Goal: Information Seeking & Learning: Understand process/instructions

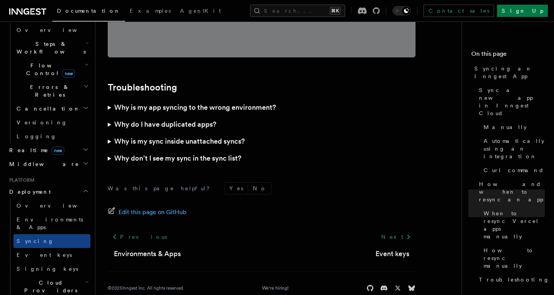
scroll to position [2262, 0]
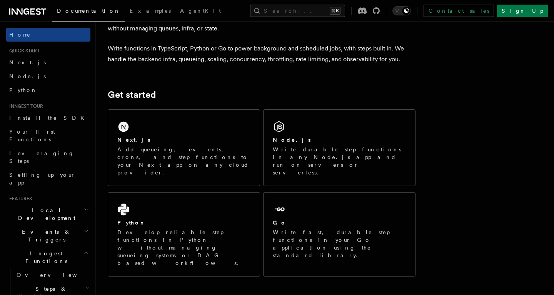
scroll to position [74, 0]
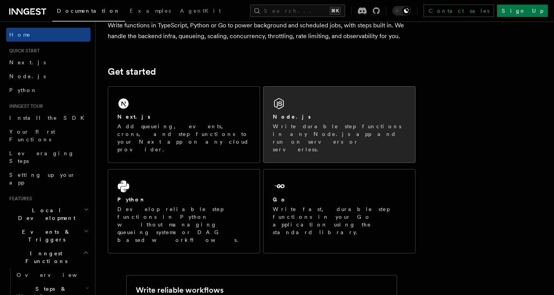
click at [319, 137] on p "Write durable step functions in any Node.js app and run on servers or serverles…" at bounding box center [339, 137] width 133 height 31
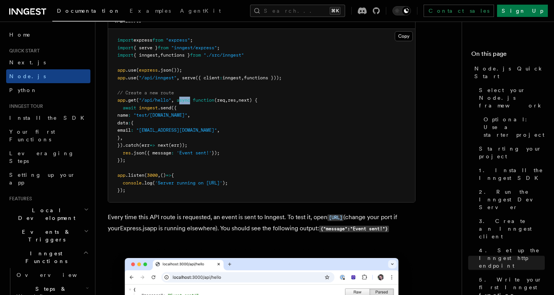
scroll to position [3867, 0]
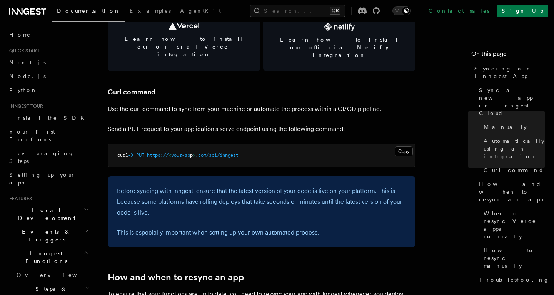
scroll to position [1111, 0]
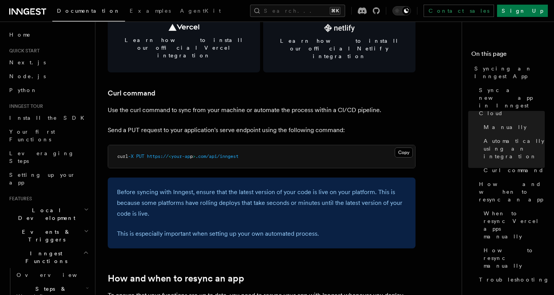
click at [209, 145] on pre "curl -X PUT https:// < your-ap p > .com/api/inngest" at bounding box center [261, 156] width 307 height 23
drag, startPoint x: 201, startPoint y: 141, endPoint x: 261, endPoint y: 141, distance: 60.1
click at [261, 145] on pre "curl -X PUT https:// < your-ap p > .com/api/inngest" at bounding box center [261, 156] width 307 height 23
copy span ".com/api/inngest"
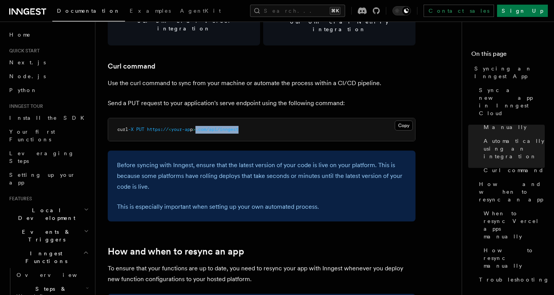
scroll to position [1136, 0]
